Goal: Task Accomplishment & Management: Complete application form

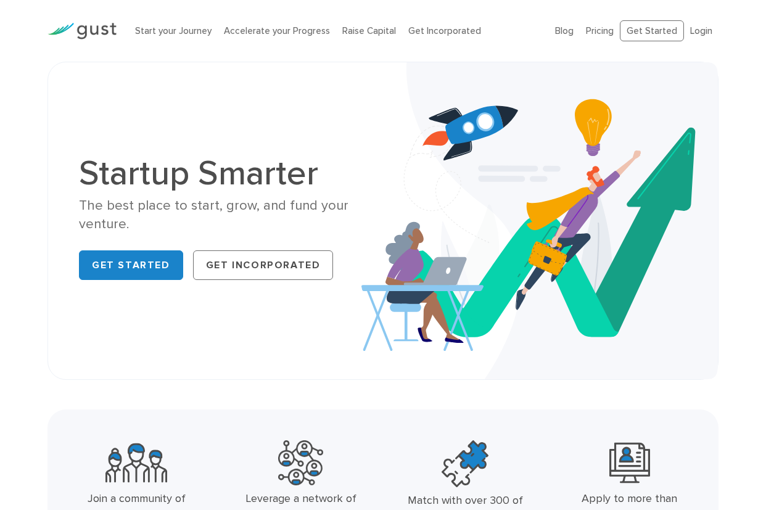
click at [104, 32] on img at bounding box center [81, 31] width 69 height 17
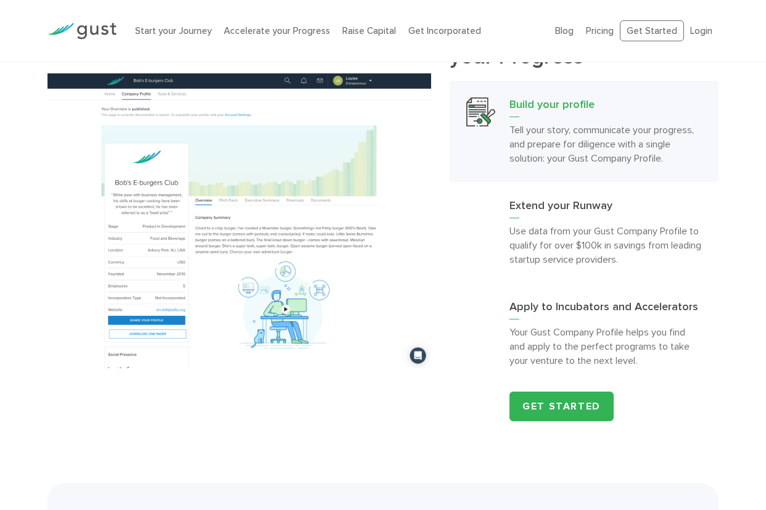
scroll to position [731, 0]
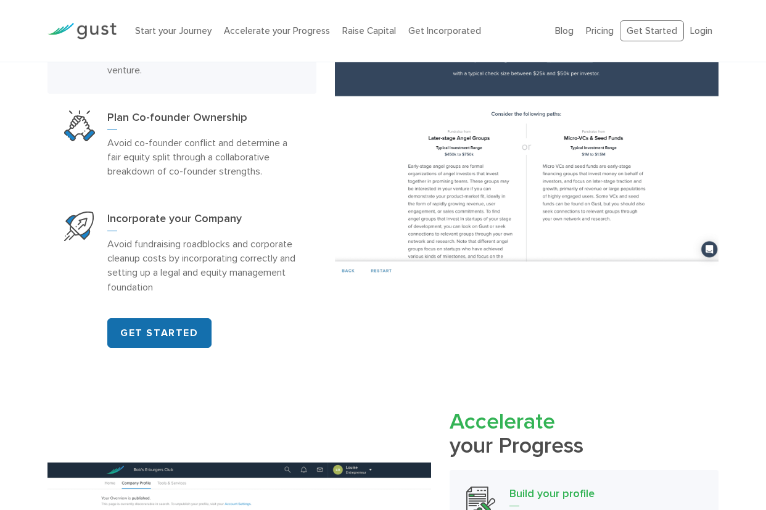
click at [163, 334] on link "GET STARTED" at bounding box center [159, 333] width 104 height 30
